Goal: Transaction & Acquisition: Obtain resource

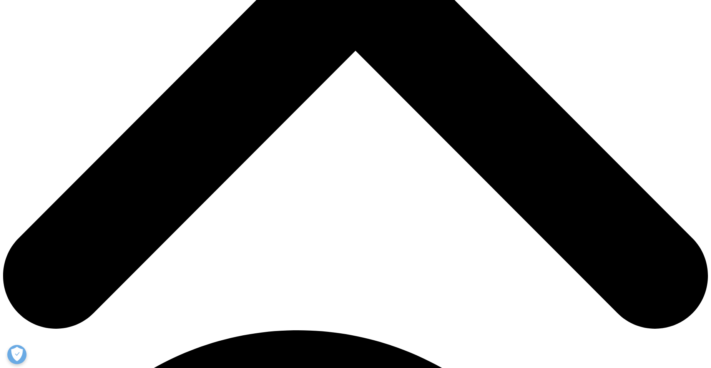
scroll to position [384, 0]
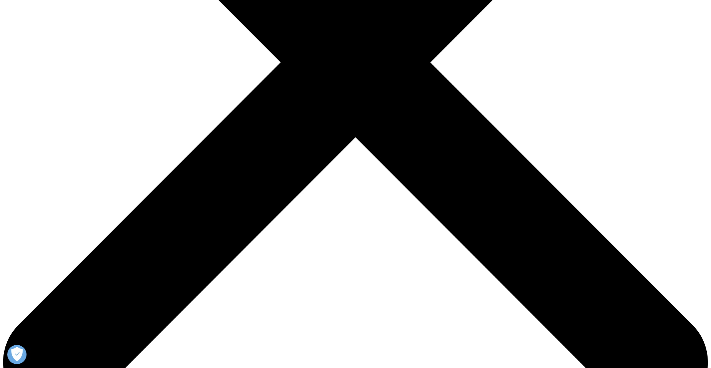
scroll to position [308, 0]
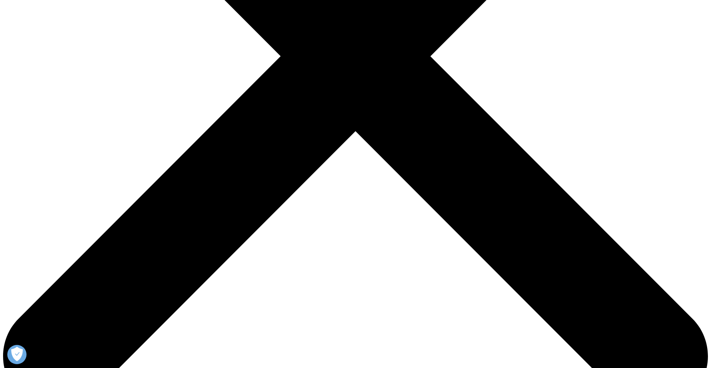
type input "Karina"
drag, startPoint x: 234, startPoint y: 177, endPoint x: 240, endPoint y: 177, distance: 6.2
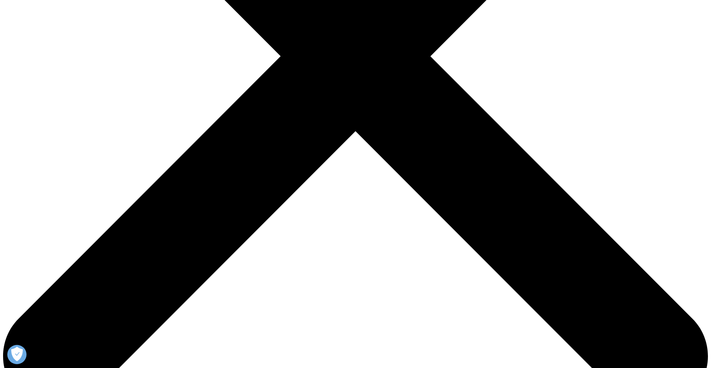
type input "Yung"
type input "karina.yung@aon.com"
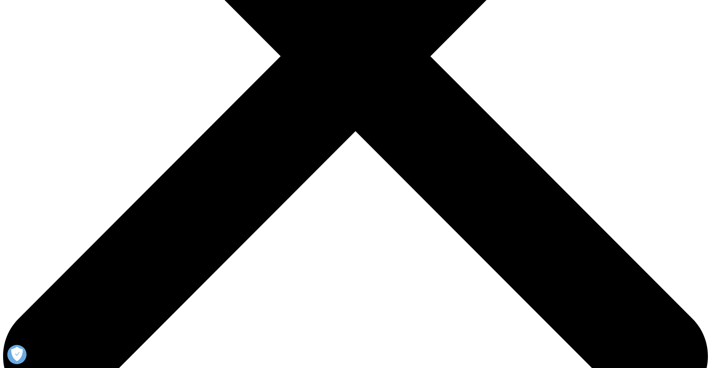
type input "Analyst"
type input "Aon"
select select "[GEOGRAPHIC_DATA]"
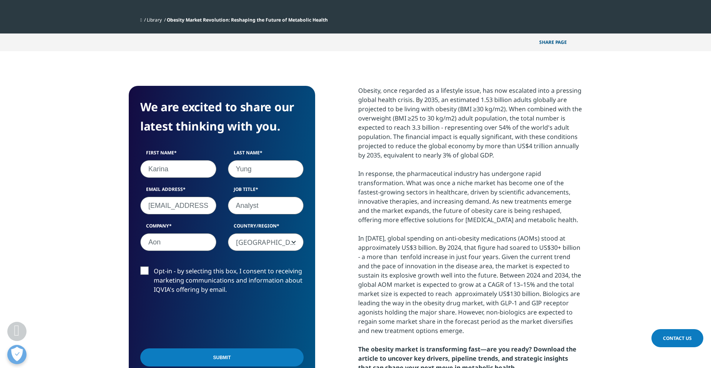
click at [154, 266] on input "Opt-in - by selecting this box, I consent to receiving marketing communications…" at bounding box center [154, 266] width 0 height 0
click at [150, 270] on label "Opt-in - by selecting this box, I consent to receiving marketing communications…" at bounding box center [221, 282] width 163 height 32
click at [154, 266] on input "Opt-in - by selecting this box, I consent to receiving marketing communications…" at bounding box center [154, 266] width 0 height 0
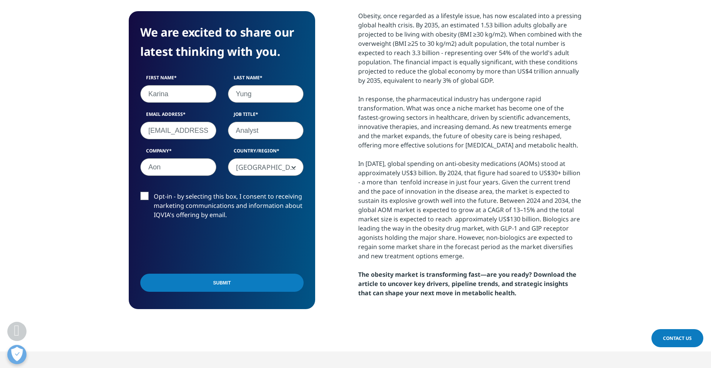
scroll to position [384, 0]
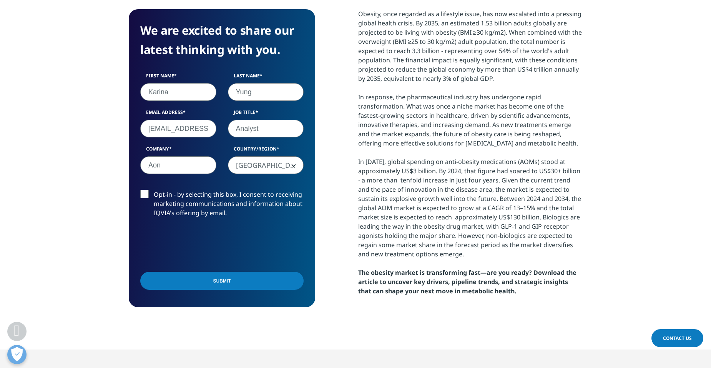
click at [219, 281] on input "Submit" at bounding box center [221, 280] width 163 height 18
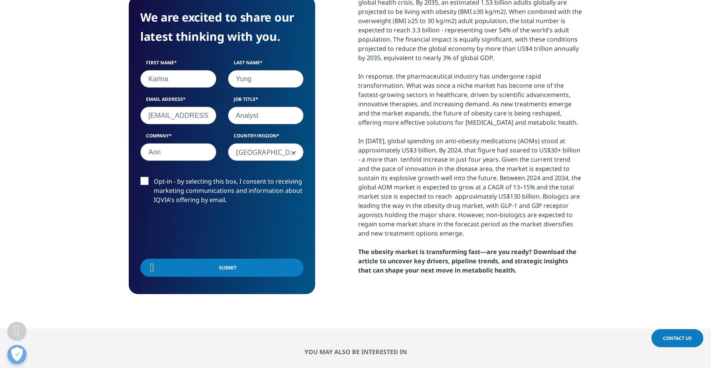
scroll to position [60, 186]
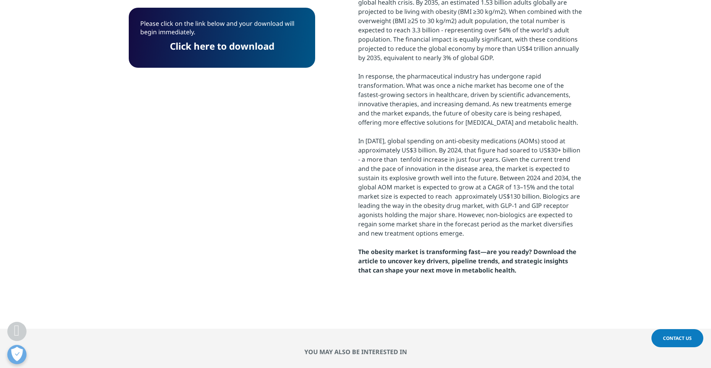
click at [248, 48] on link "Click here to download" at bounding box center [222, 46] width 105 height 13
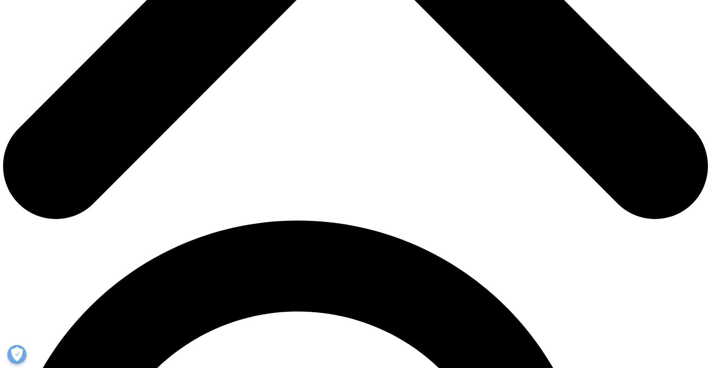
scroll to position [500, 0]
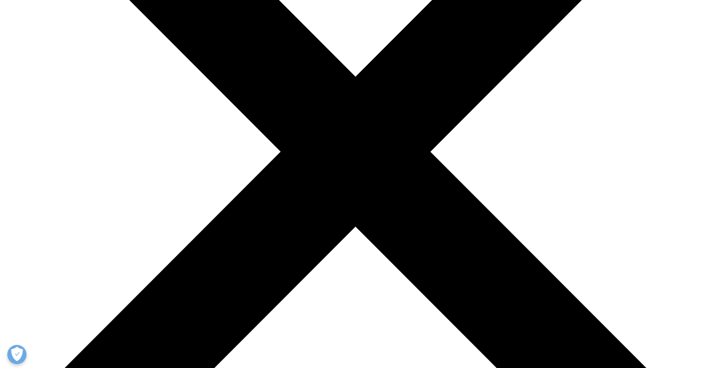
scroll to position [231, 0]
